Goal: Answer question/provide support: Share knowledge or assist other users

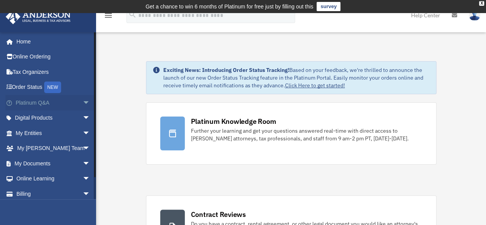
click at [51, 102] on link "Platinum Q&A arrow_drop_down" at bounding box center [53, 102] width 96 height 15
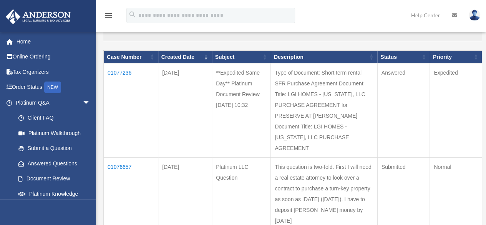
scroll to position [77, 0]
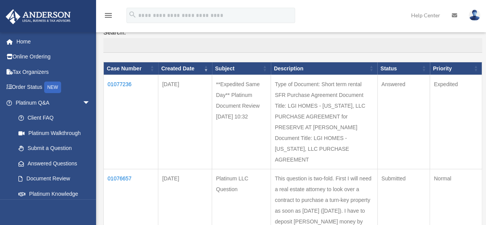
click at [122, 85] on td "01077236" at bounding box center [131, 122] width 55 height 94
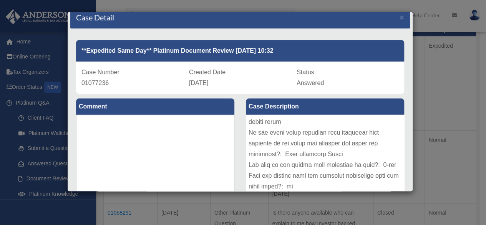
scroll to position [0, 0]
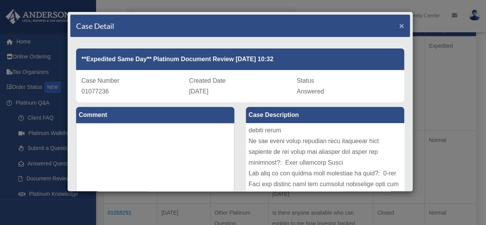
click at [399, 27] on span "×" at bounding box center [401, 25] width 5 height 9
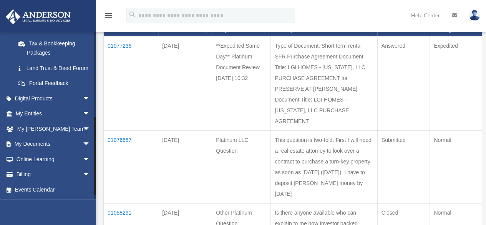
scroll to position [184, 0]
click at [36, 113] on link "My Entities arrow_drop_down" at bounding box center [53, 113] width 96 height 15
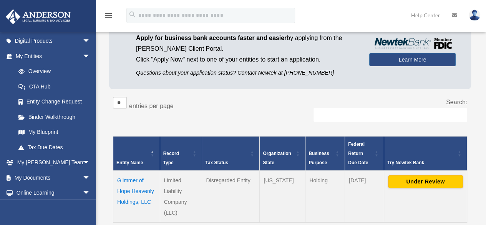
scroll to position [115, 0]
